Goal: Check status: Check status

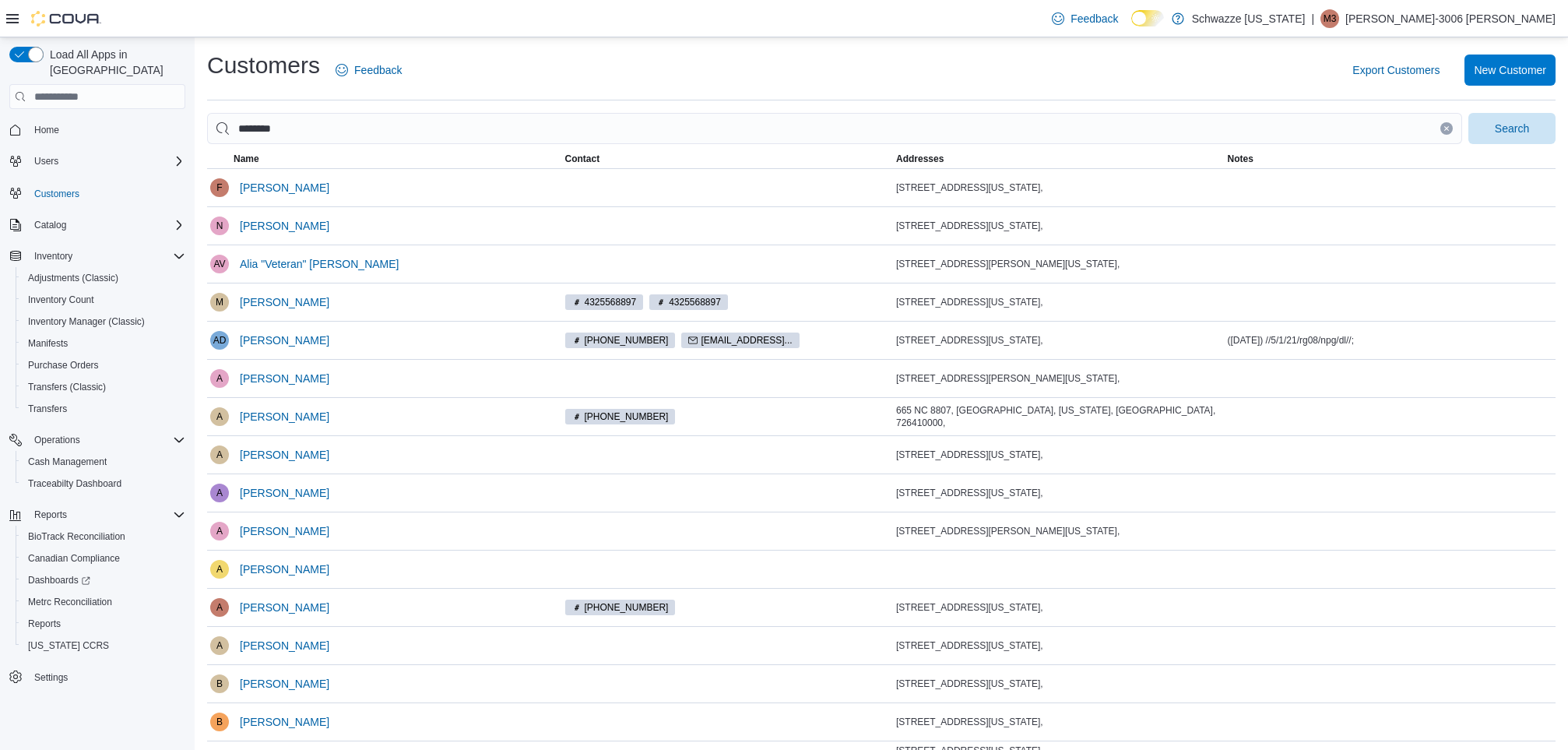
scroll to position [1514, 0]
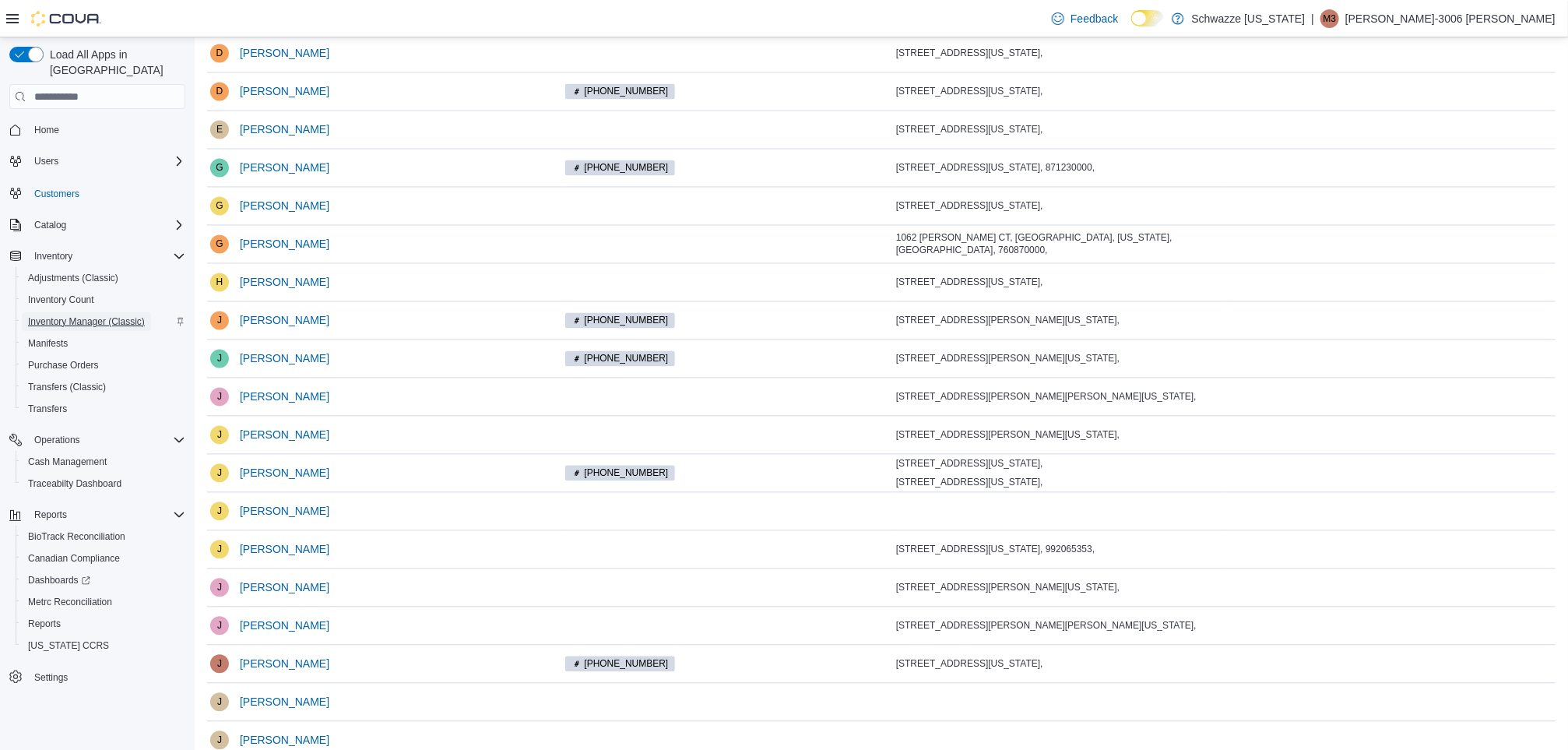
click at [120, 316] on span "Inventory Manager (Classic)" at bounding box center [86, 322] width 116 height 13
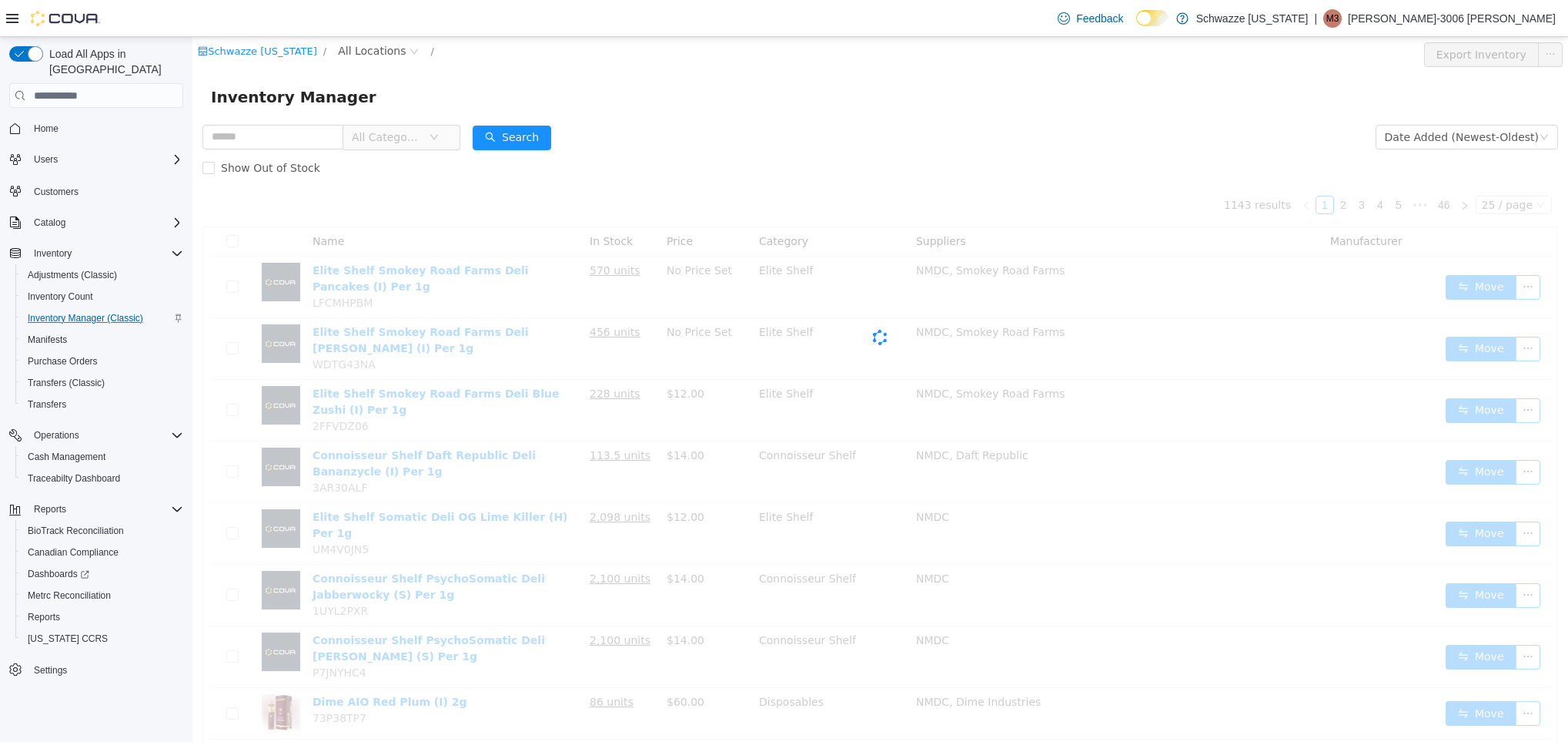
click at [356, 40] on div "Schwazze [US_STATE] / All Locations / Export Inventory" at bounding box center [880, 55] width 1375 height 36
click at [356, 44] on span "All Locations" at bounding box center [372, 50] width 67 height 17
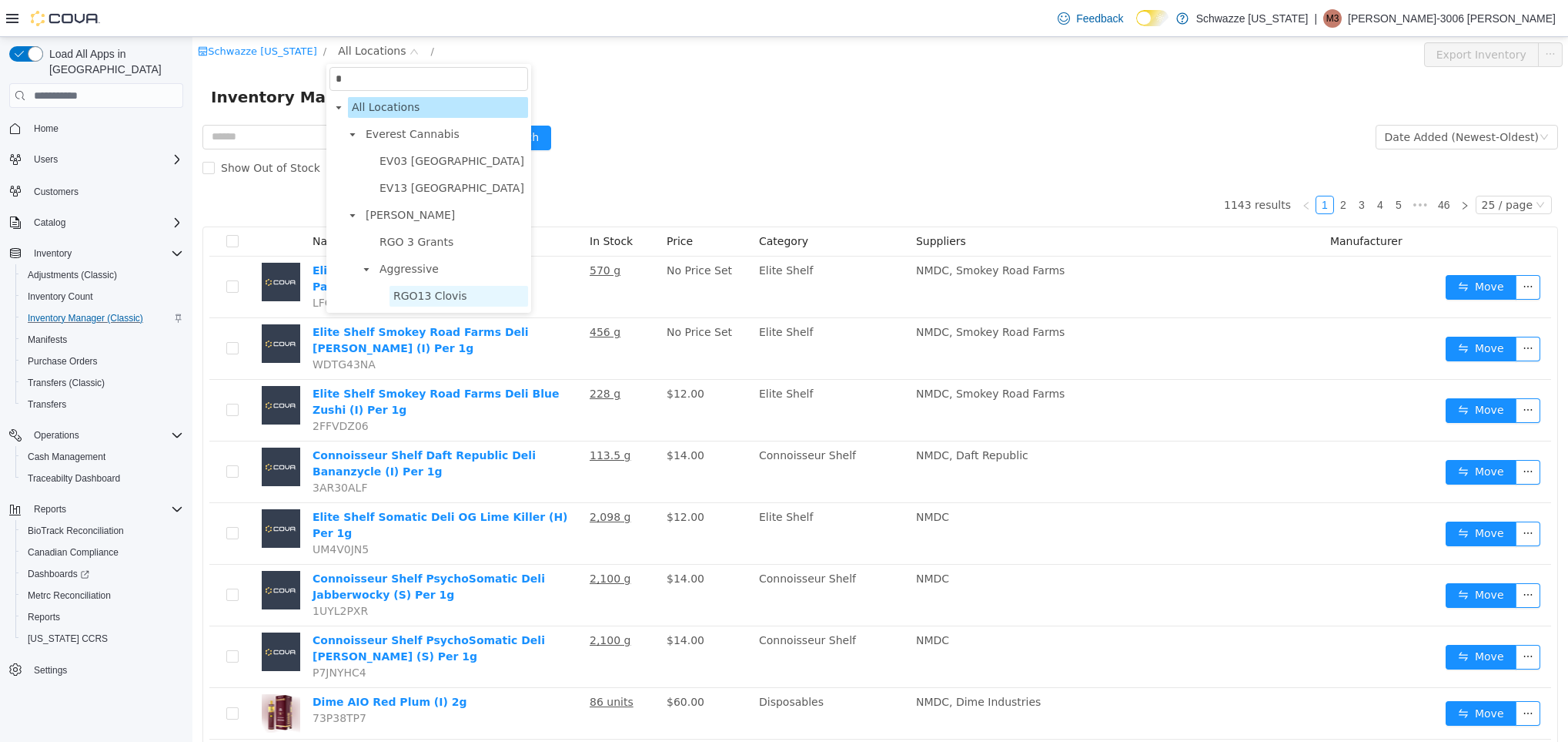
type input "*"
click at [407, 302] on span "RGO13 Clovis" at bounding box center [430, 296] width 74 height 13
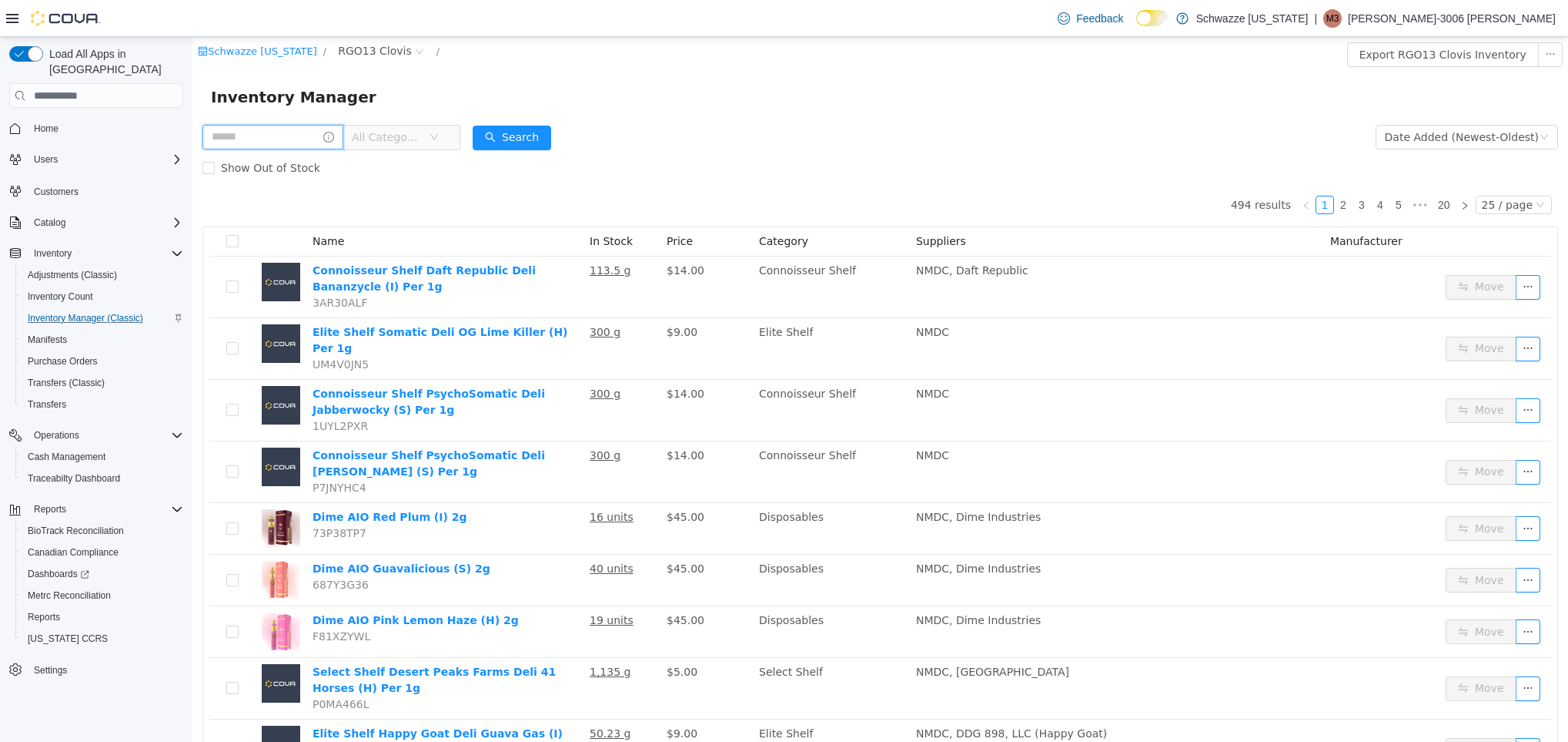
click at [265, 133] on input "text" at bounding box center [272, 137] width 141 height 25
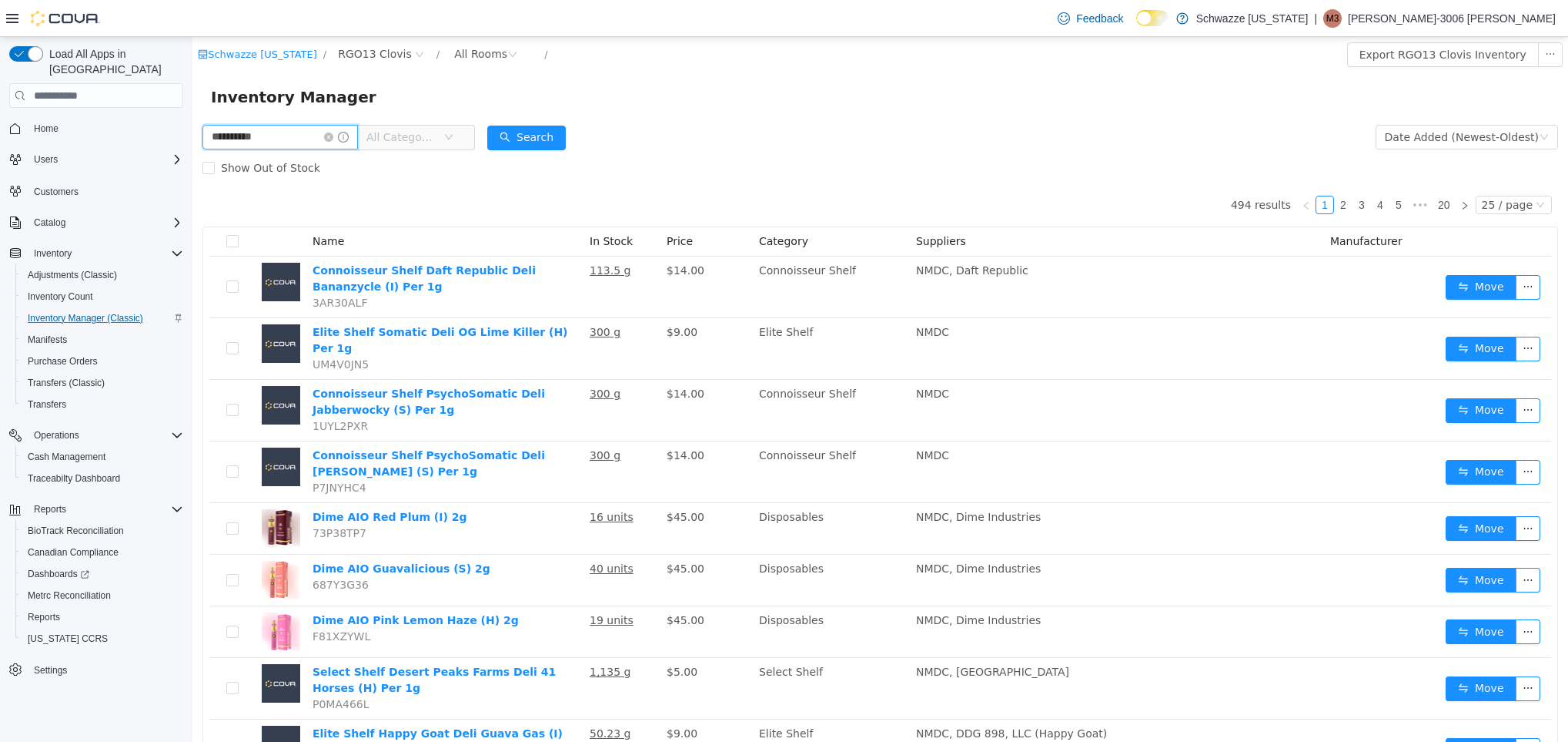
type input "**********"
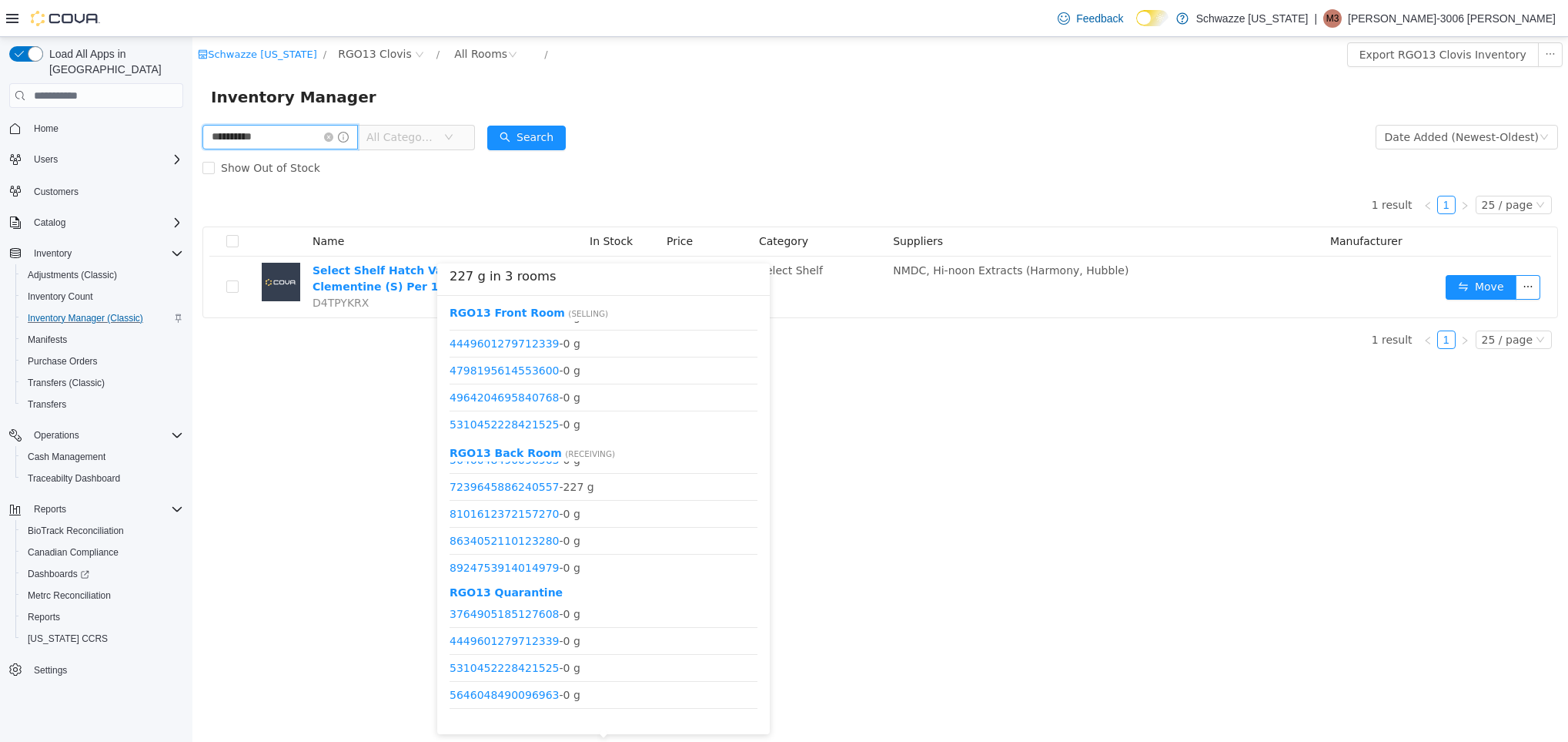
scroll to position [185, 0]
click at [600, 477] on icon "icon: copy" at bounding box center [606, 477] width 11 height 11
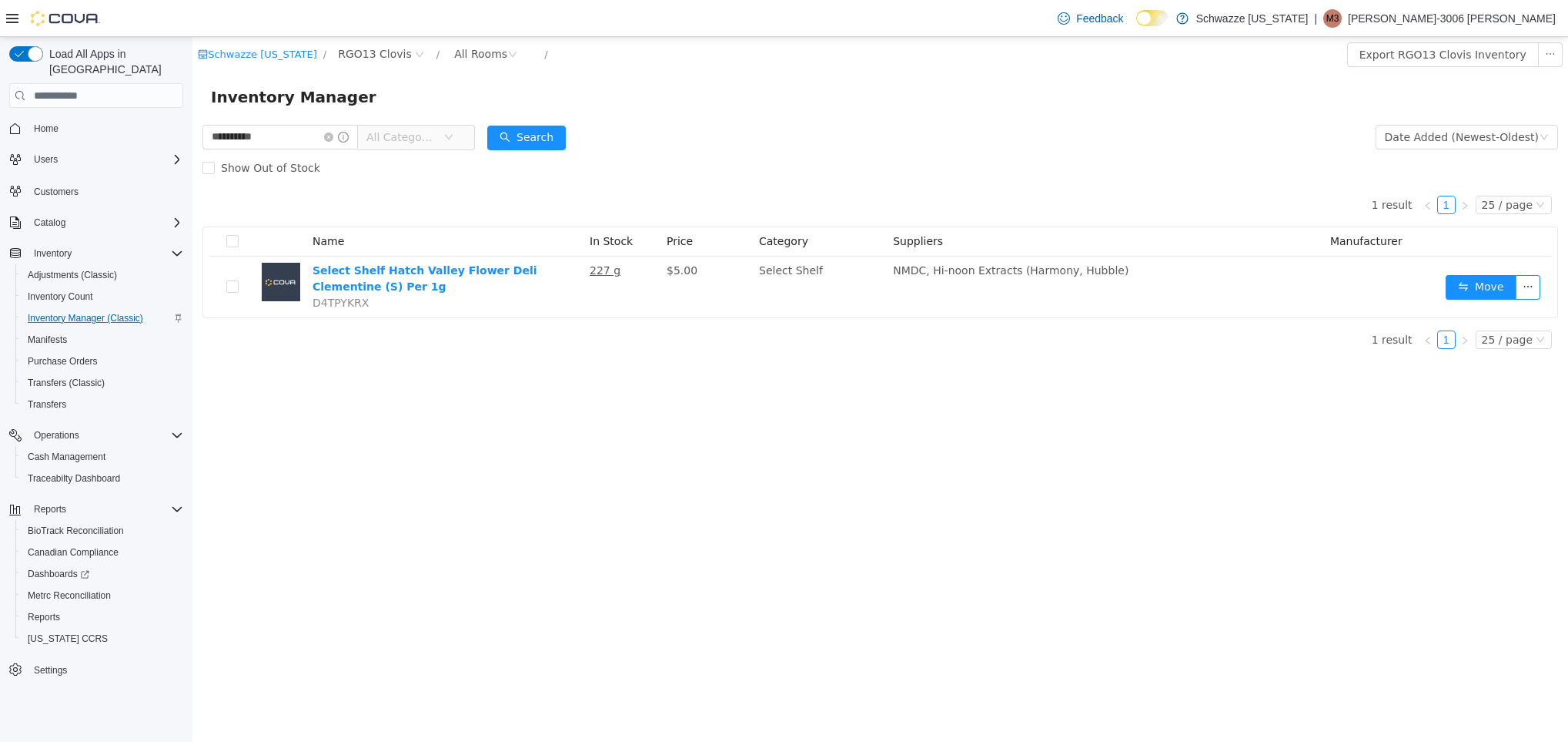
click at [1040, 535] on div "**********" at bounding box center [880, 389] width 1375 height 705
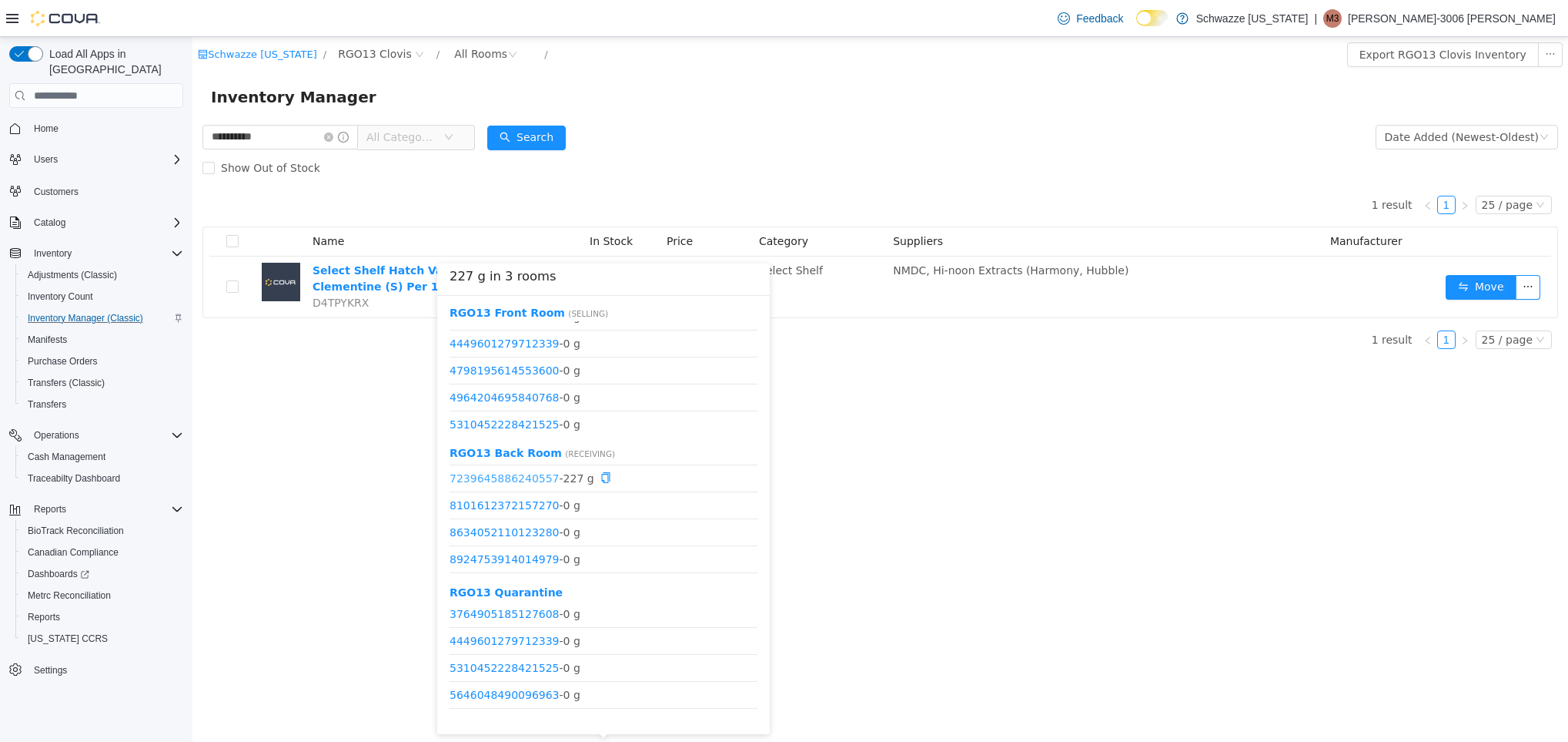
click at [522, 482] on link "7239645886240557" at bounding box center [504, 477] width 110 height 13
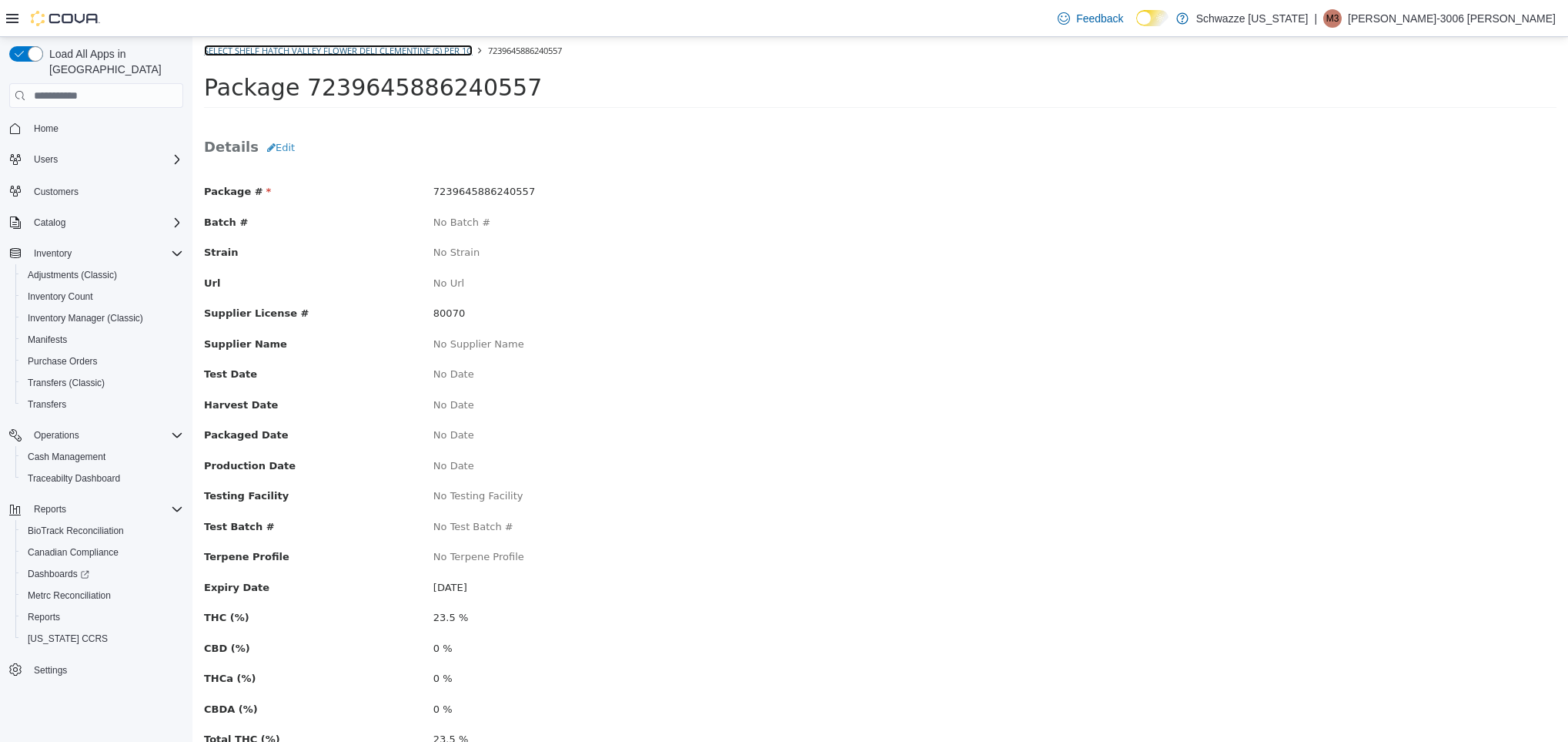
click at [271, 50] on link "Select Shelf Hatch Valley Flower Deli Clementine (S) Per 1g" at bounding box center [338, 50] width 268 height 12
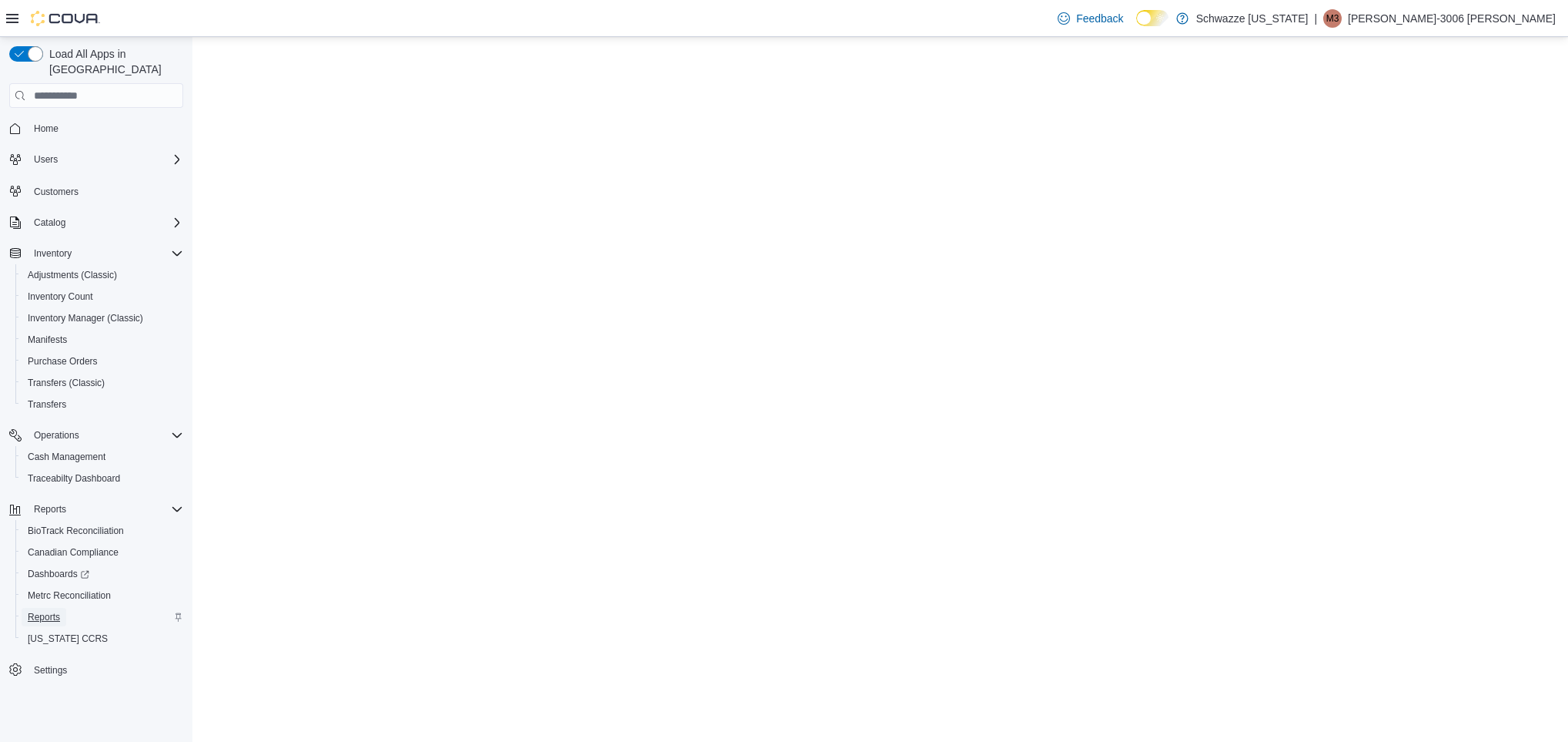
click at [61, 608] on link "Reports" at bounding box center [44, 616] width 44 height 18
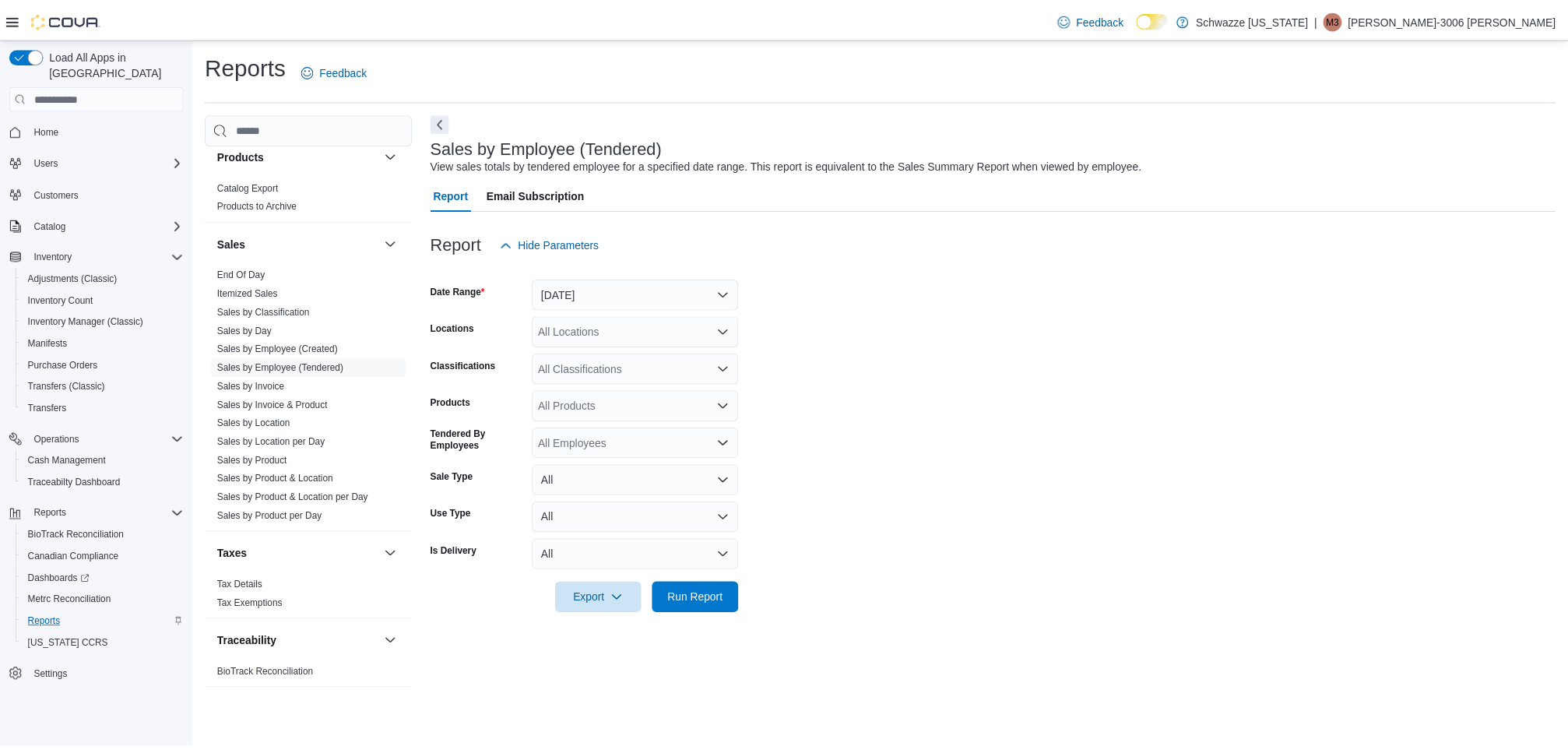
scroll to position [271, 0]
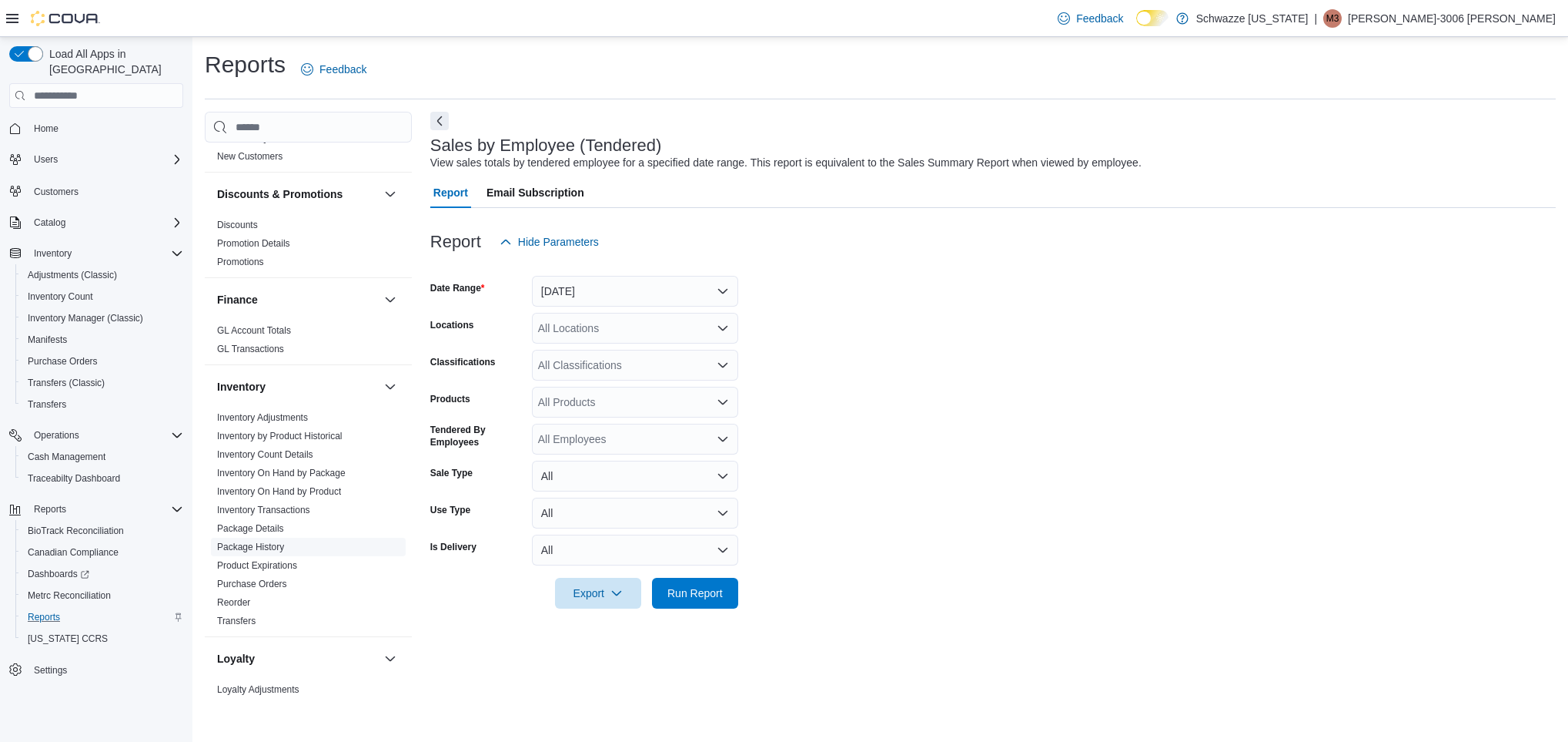
click at [272, 547] on link "Package History" at bounding box center [250, 547] width 67 height 11
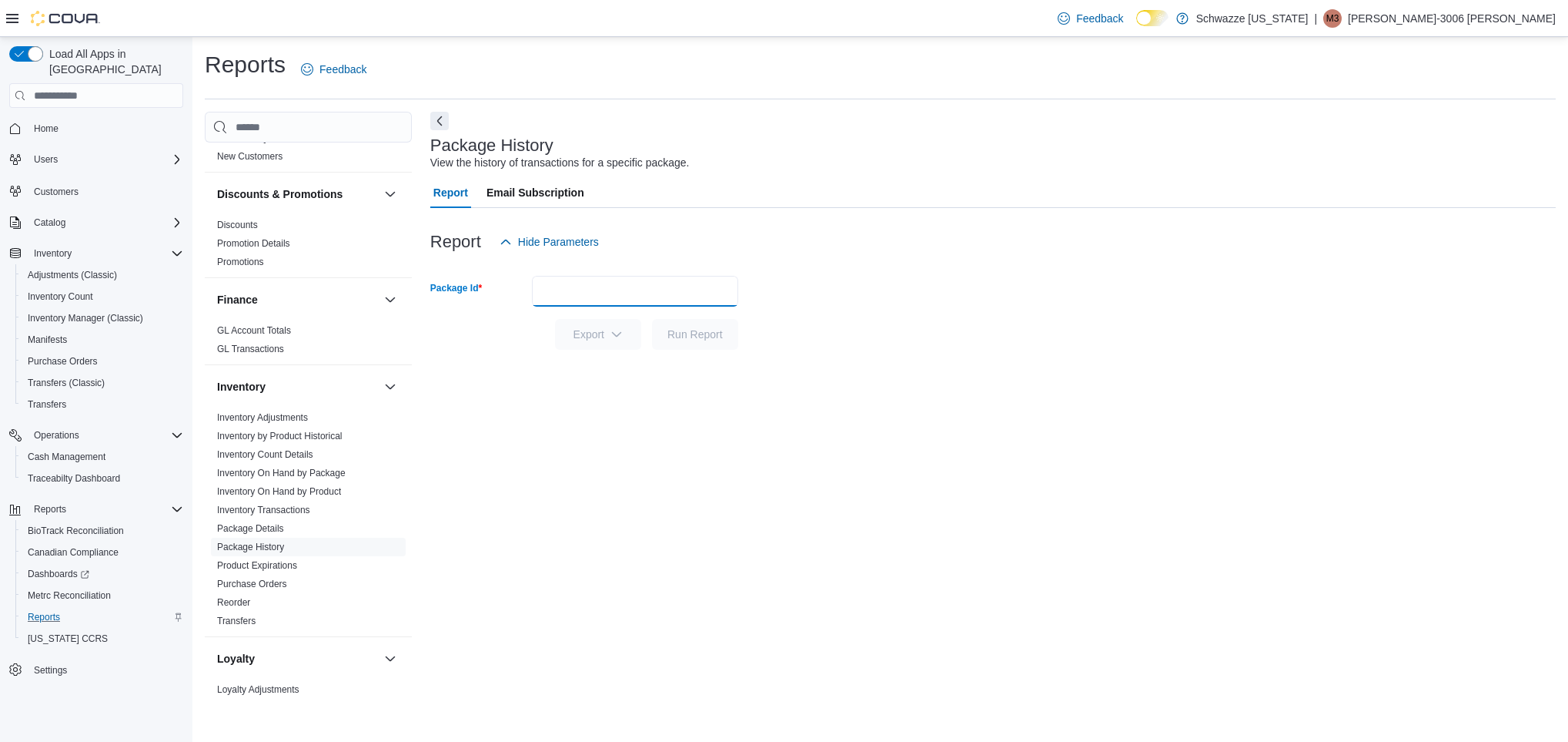
click at [635, 298] on input "Package Id" at bounding box center [635, 291] width 206 height 31
paste input "**********"
type input "**********"
click at [682, 330] on span "Run Report" at bounding box center [695, 333] width 56 height 15
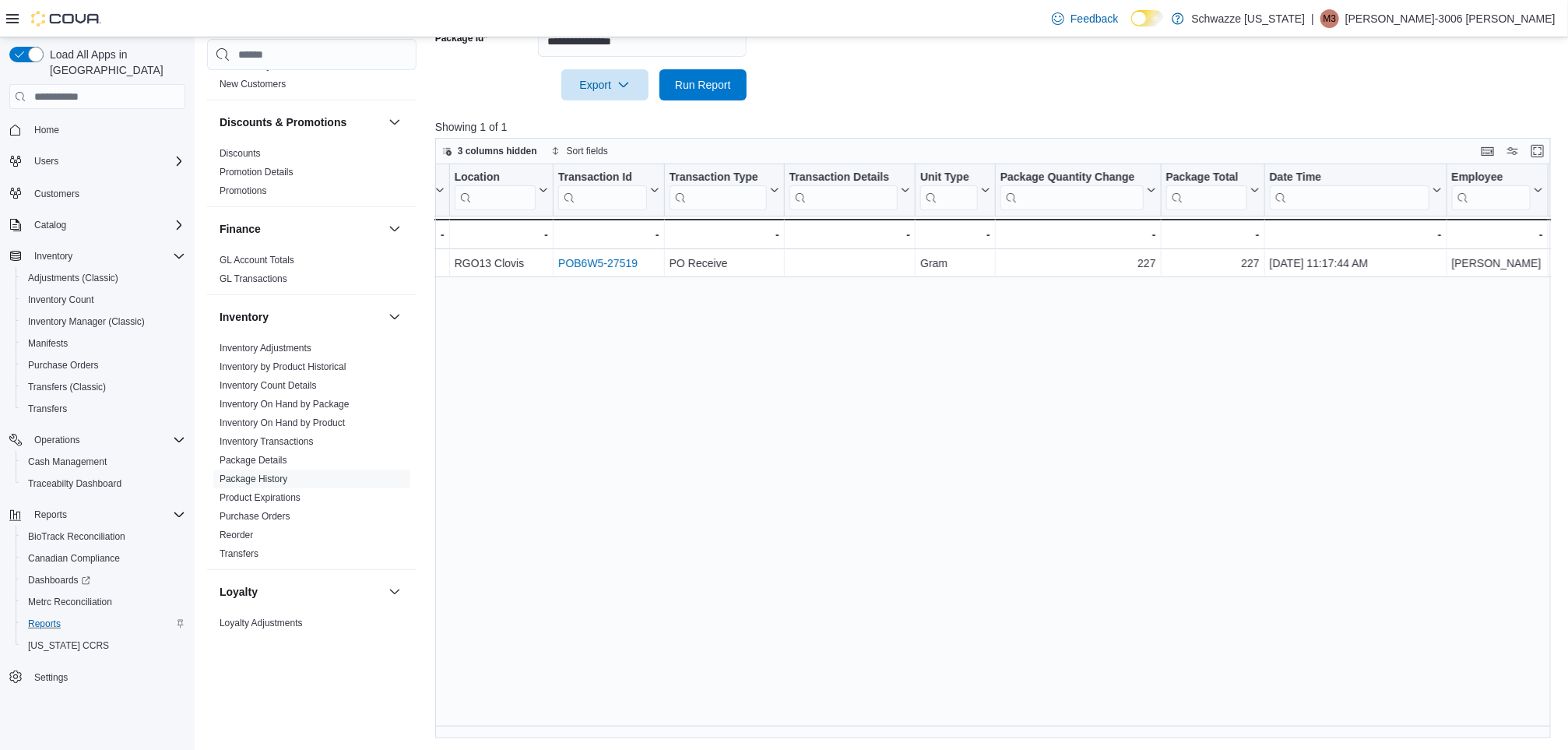
scroll to position [0, 384]
